Goal: Information Seeking & Learning: Learn about a topic

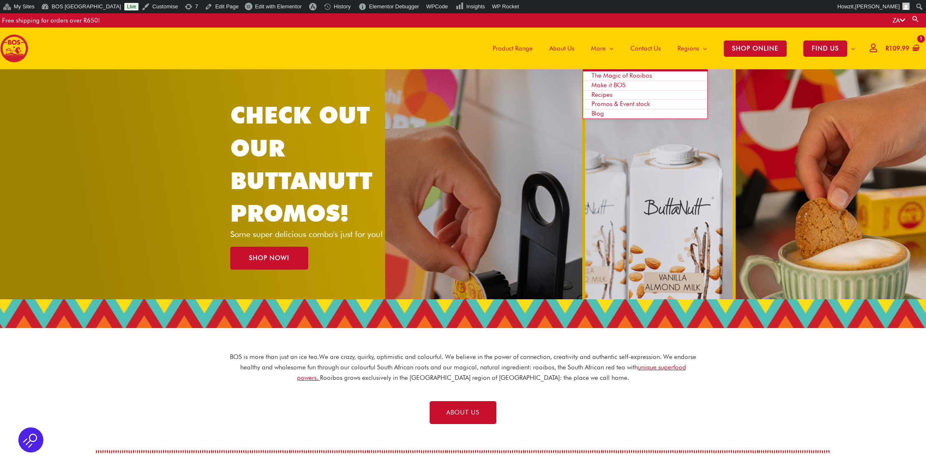
click at [598, 111] on span "Blog" at bounding box center [598, 114] width 13 height 8
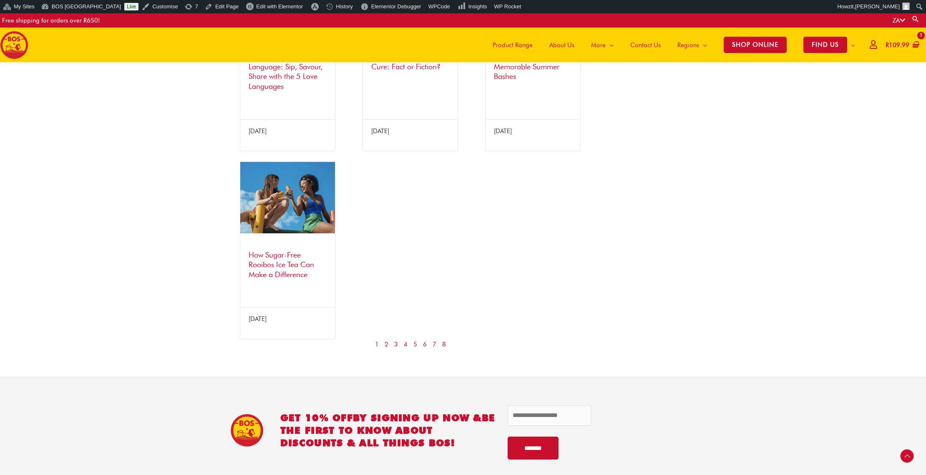
scroll to position [649, 0]
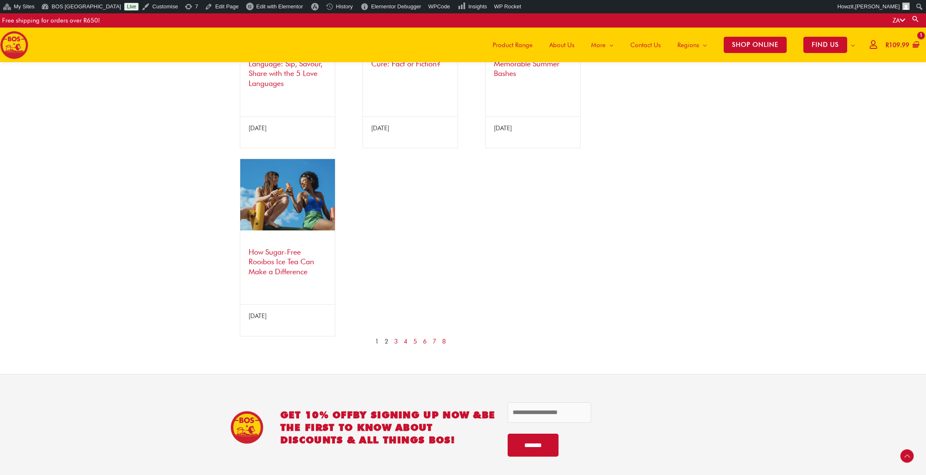
click at [385, 345] on link "2" at bounding box center [387, 341] width 4 height 10
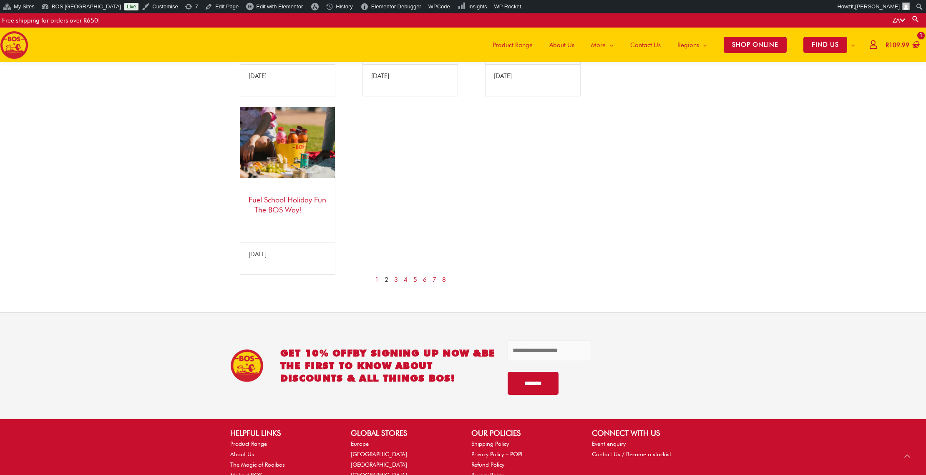
scroll to position [711, 0]
click at [393, 277] on nav "1 2 3 4 5 6 7 8" at bounding box center [411, 280] width 358 height 10
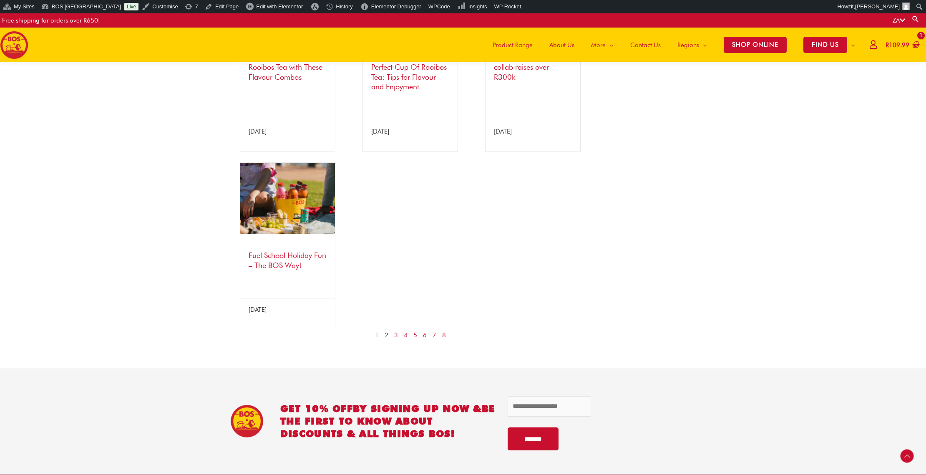
scroll to position [656, 0]
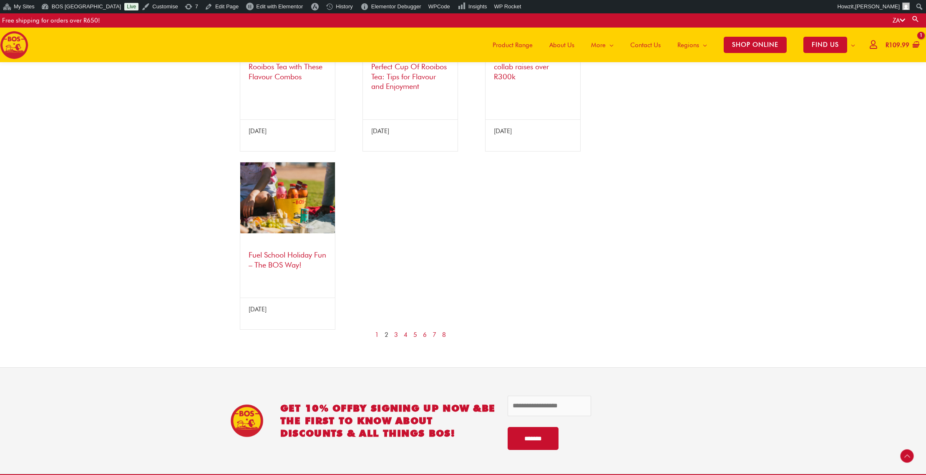
click at [388, 332] on span "2" at bounding box center [387, 335] width 4 height 10
drag, startPoint x: 385, startPoint y: 331, endPoint x: 389, endPoint y: 331, distance: 4.6
click at [385, 331] on span "2" at bounding box center [387, 335] width 4 height 10
click at [396, 330] on link "3" at bounding box center [396, 335] width 4 height 10
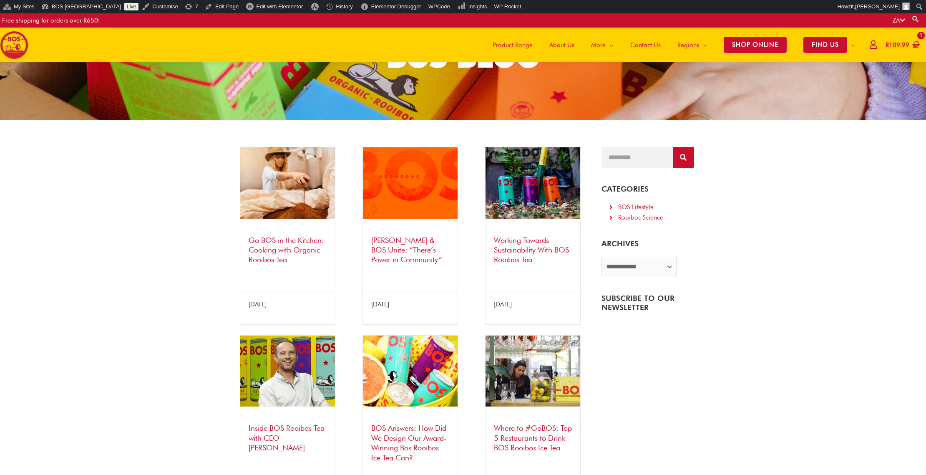
scroll to position [81, 0]
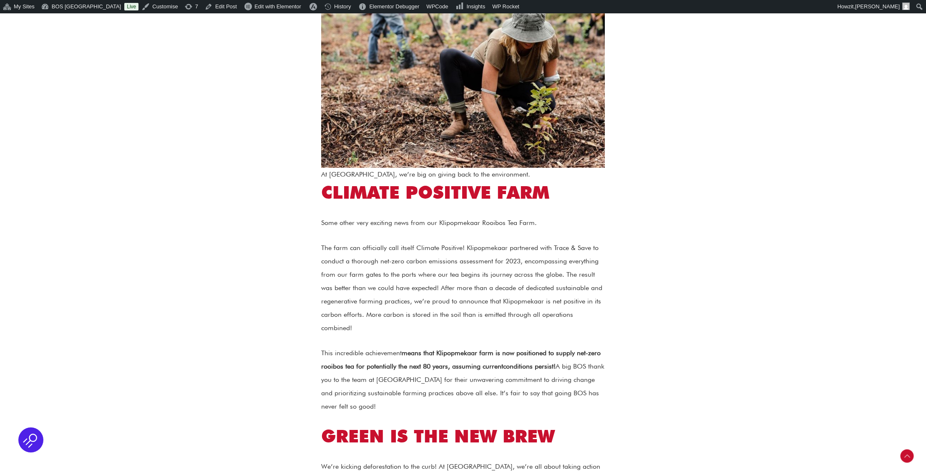
scroll to position [764, 0]
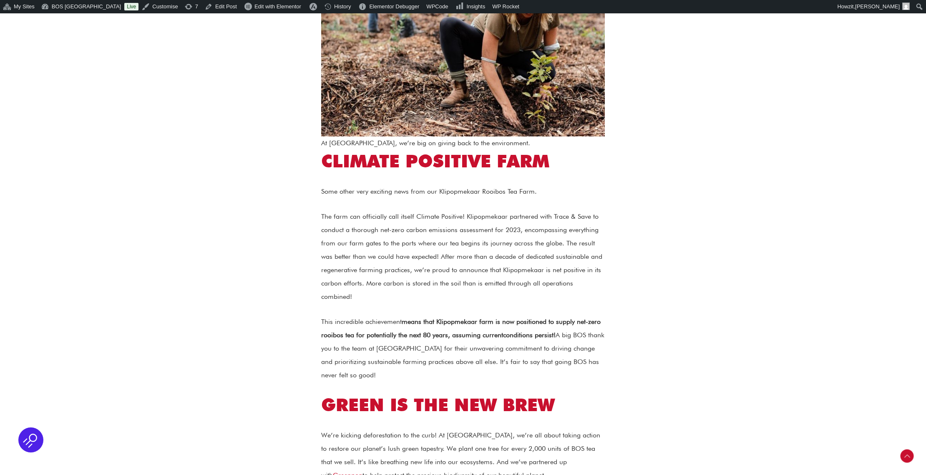
click at [529, 0] on div "My Sites Network Admin Dashboard Sites Users Themes Plugins Settings Main Dashb…" at bounding box center [463, 6] width 926 height 13
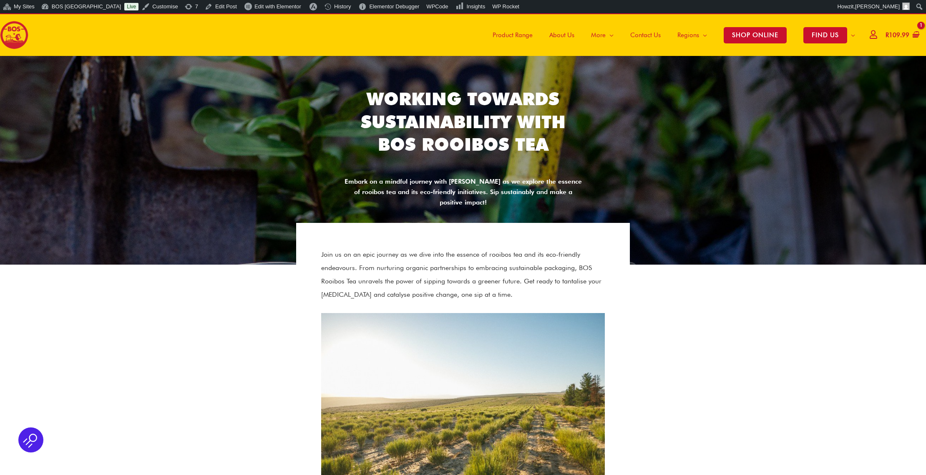
scroll to position [0, 0]
